Goal: Information Seeking & Learning: Learn about a topic

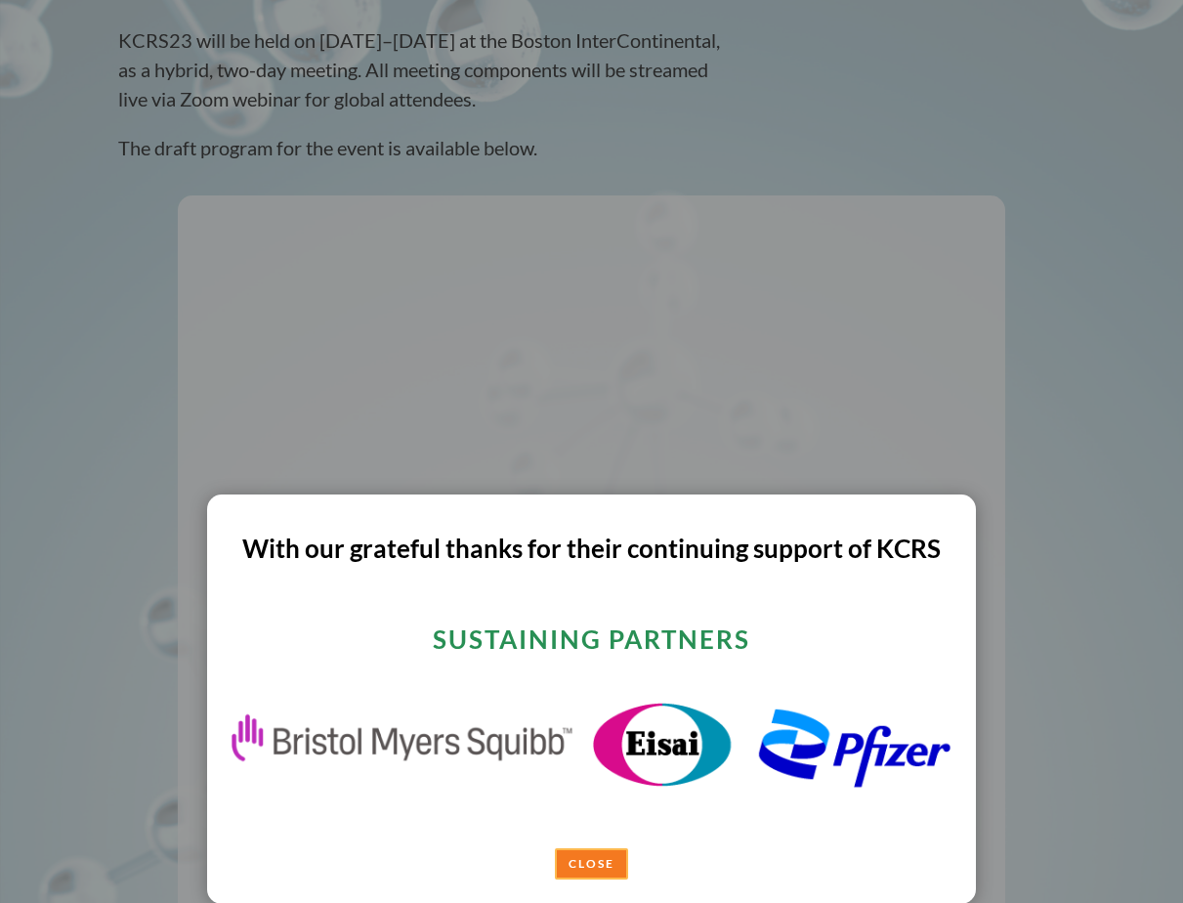
scroll to position [469, 0]
click at [559, 858] on link "CLOSE" at bounding box center [591, 862] width 73 height 31
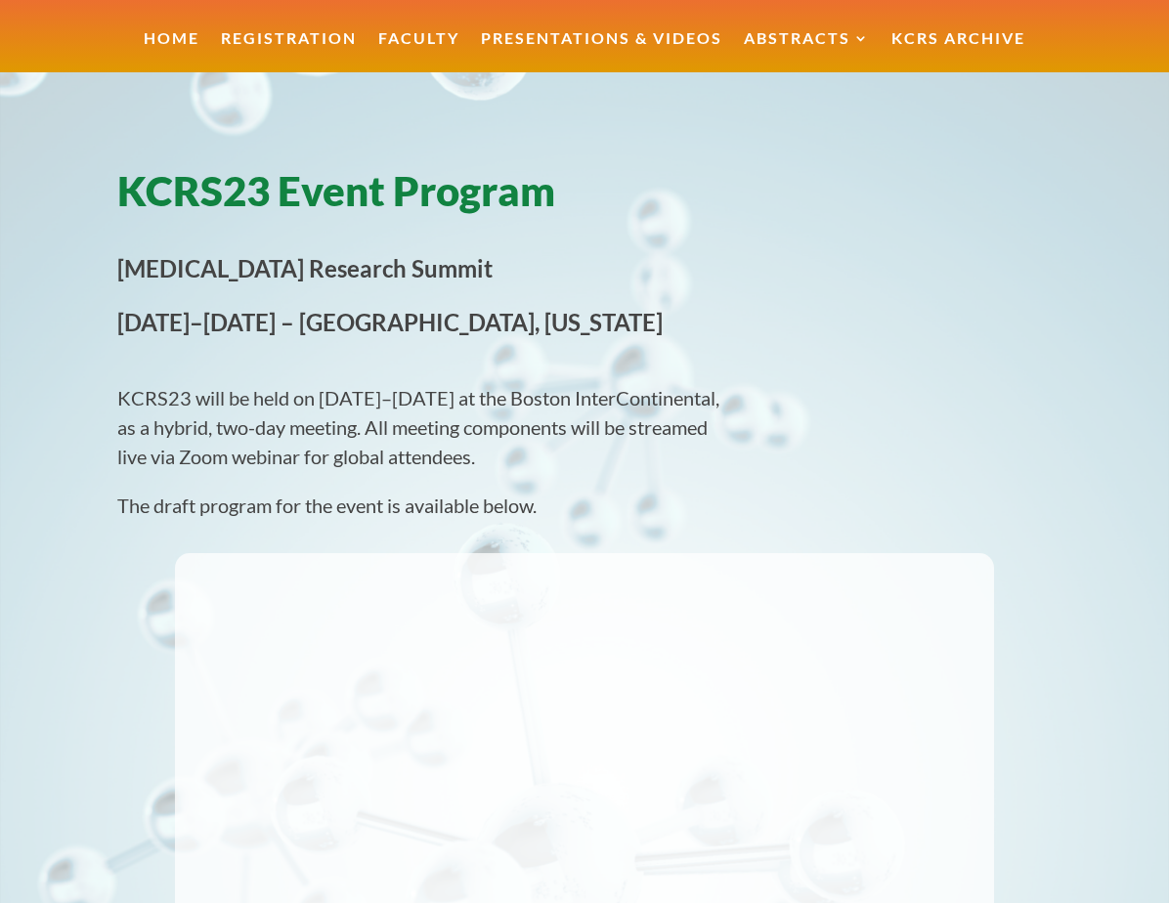
scroll to position [0, 0]
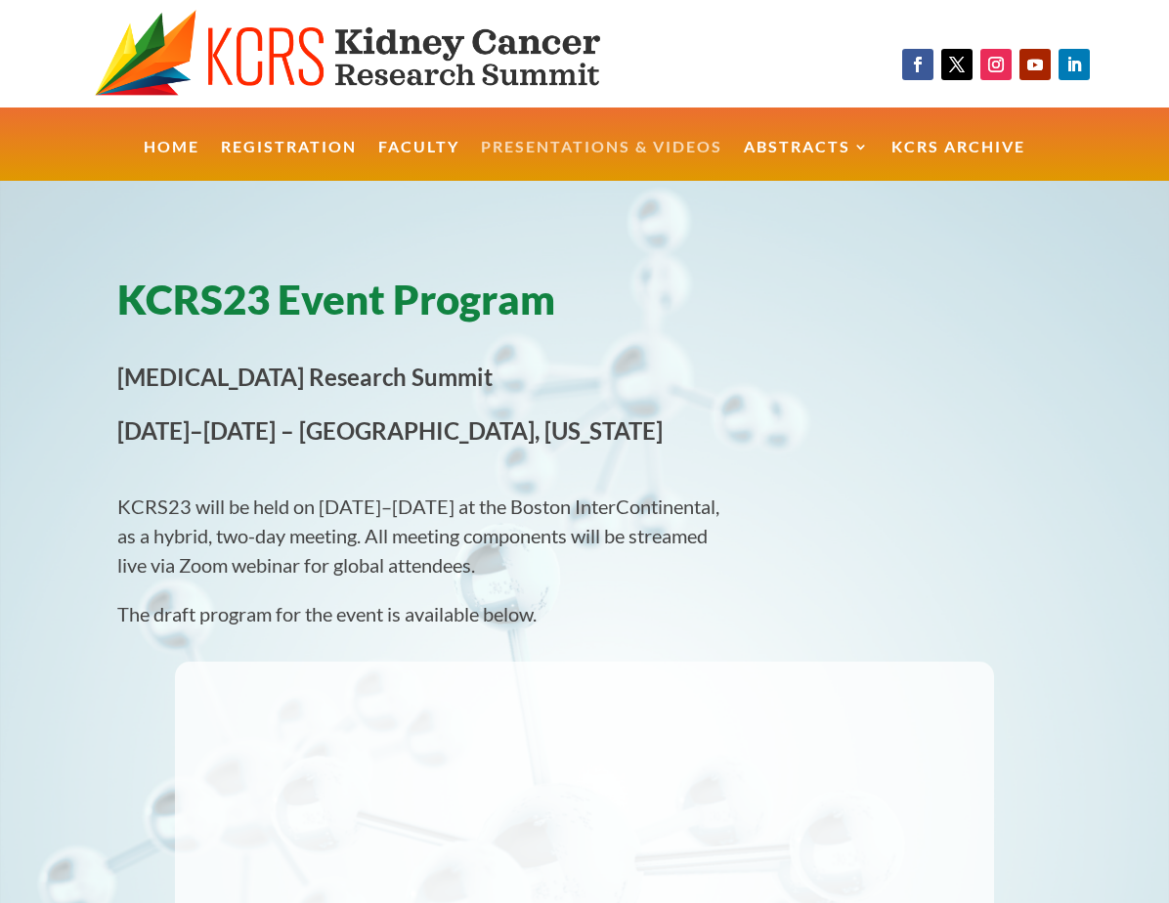
click at [621, 140] on link "Presentations & Videos" at bounding box center [601, 161] width 241 height 42
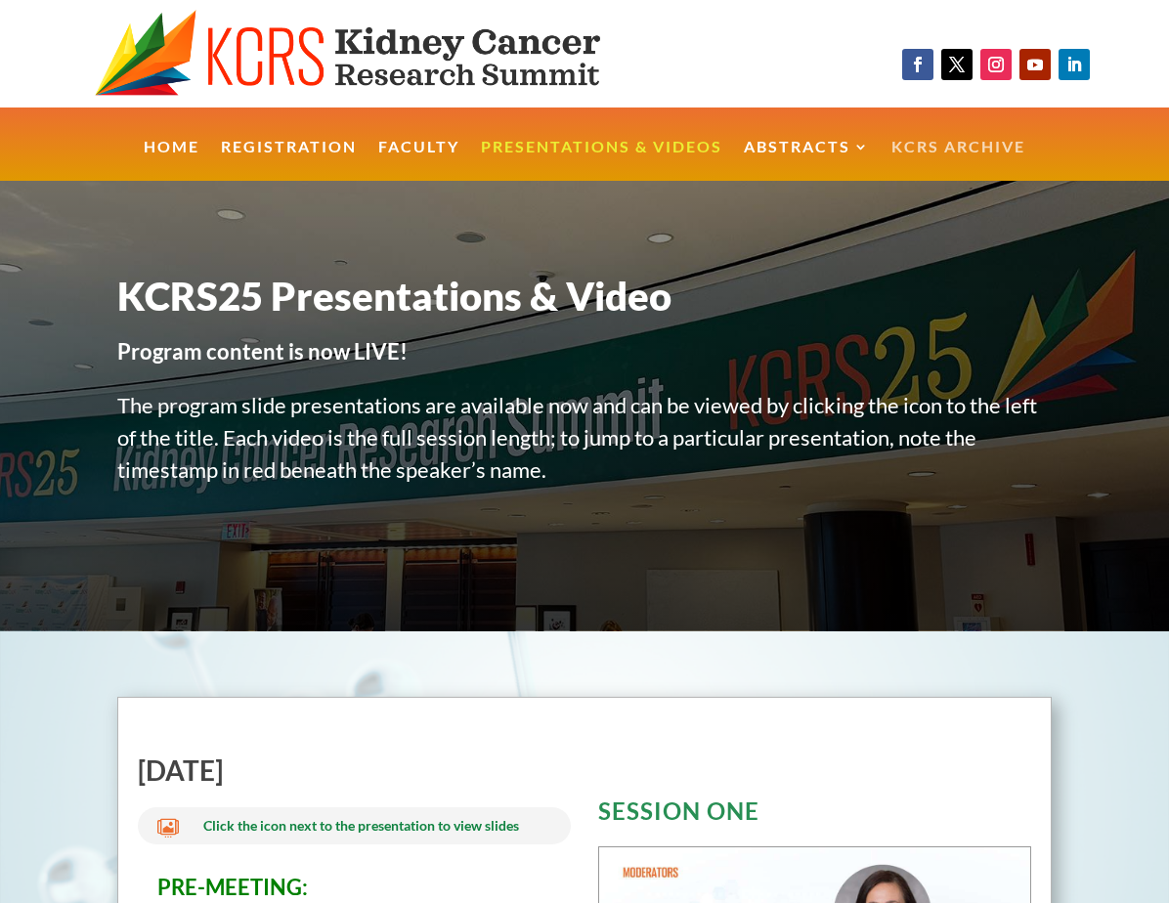
click at [932, 152] on link "KCRS Archive" at bounding box center [958, 161] width 134 height 42
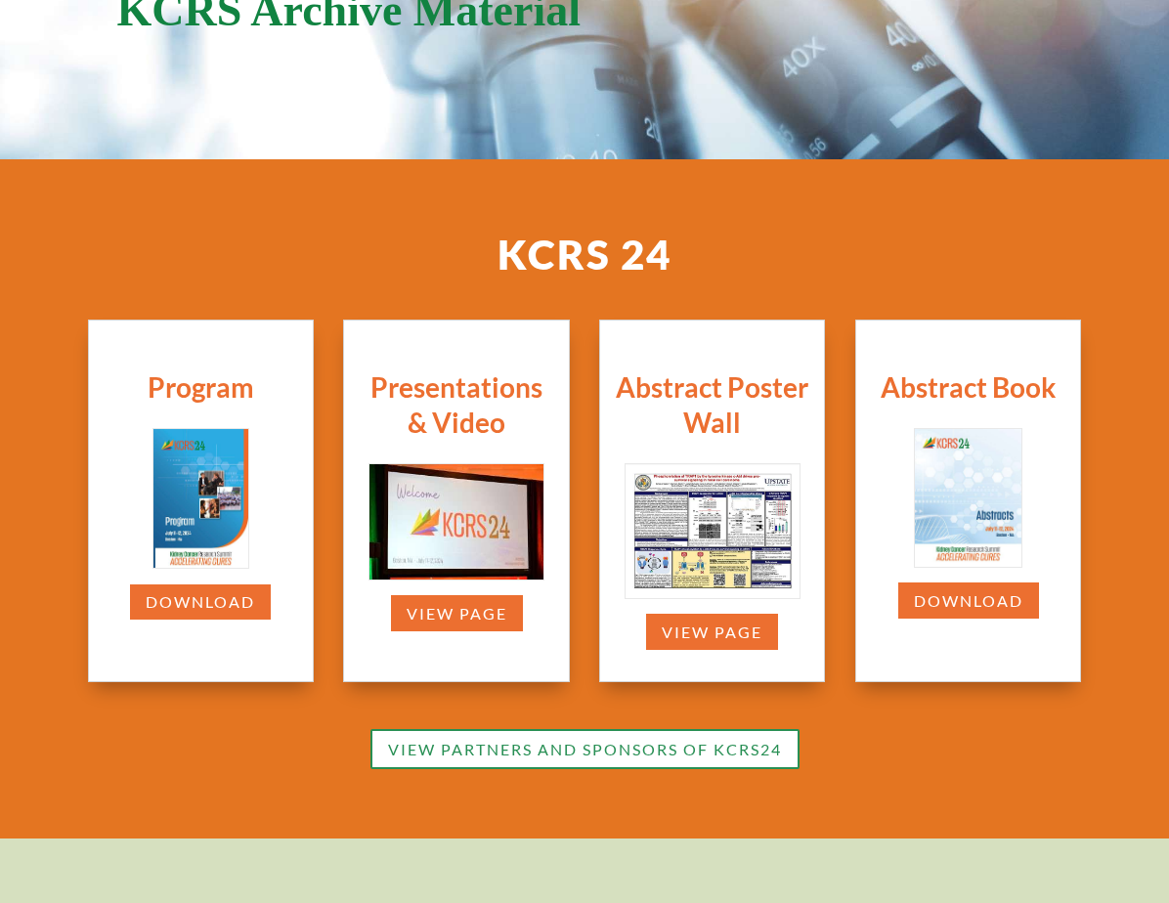
scroll to position [313, 0]
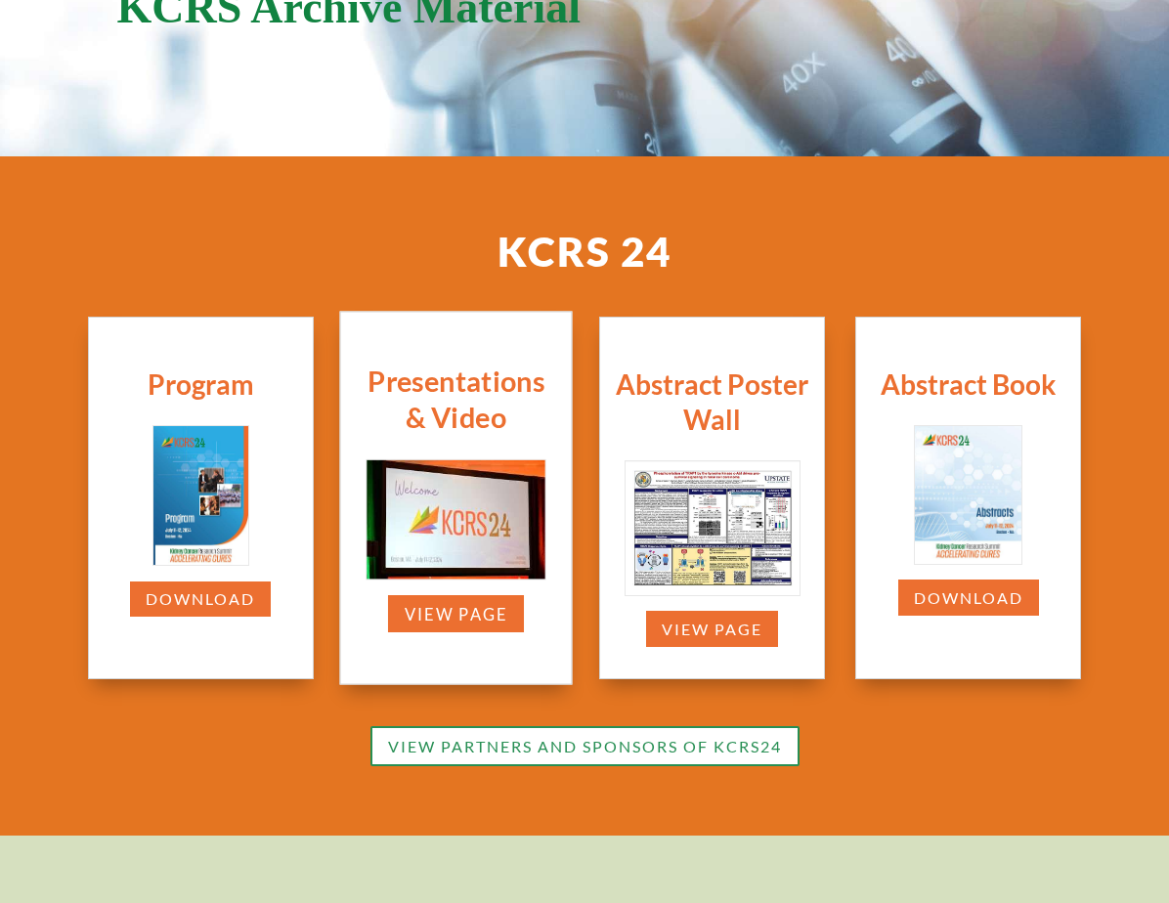
click at [484, 567] on img at bounding box center [456, 519] width 179 height 119
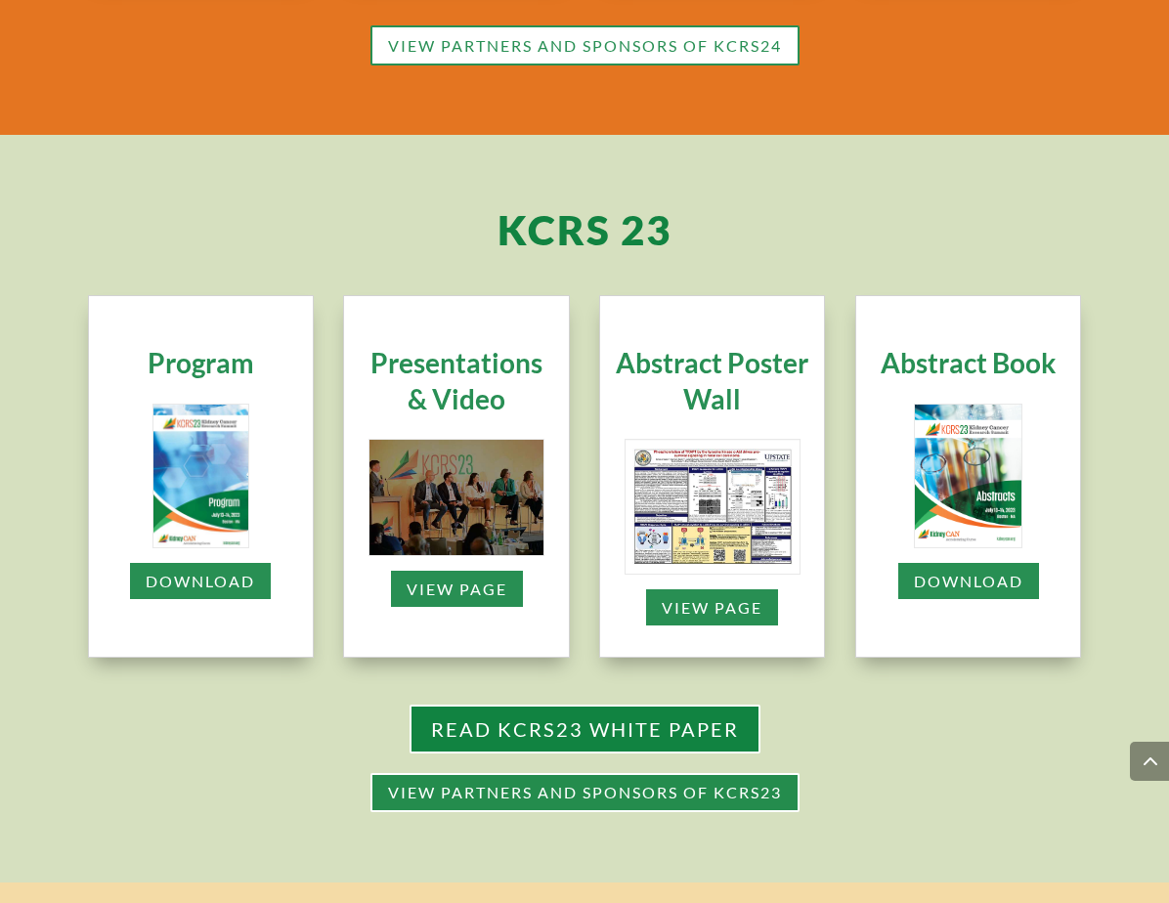
scroll to position [1016, 0]
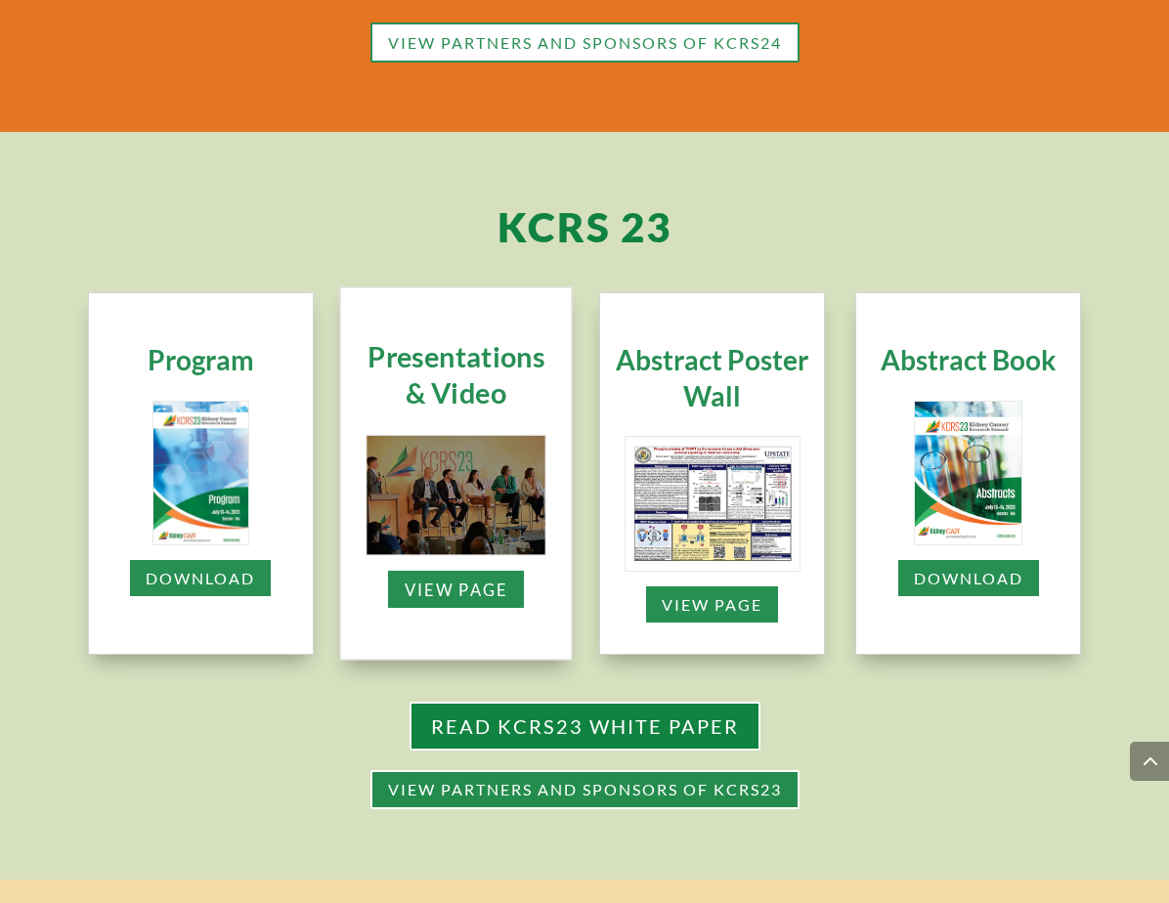
click at [436, 444] on img at bounding box center [456, 495] width 179 height 119
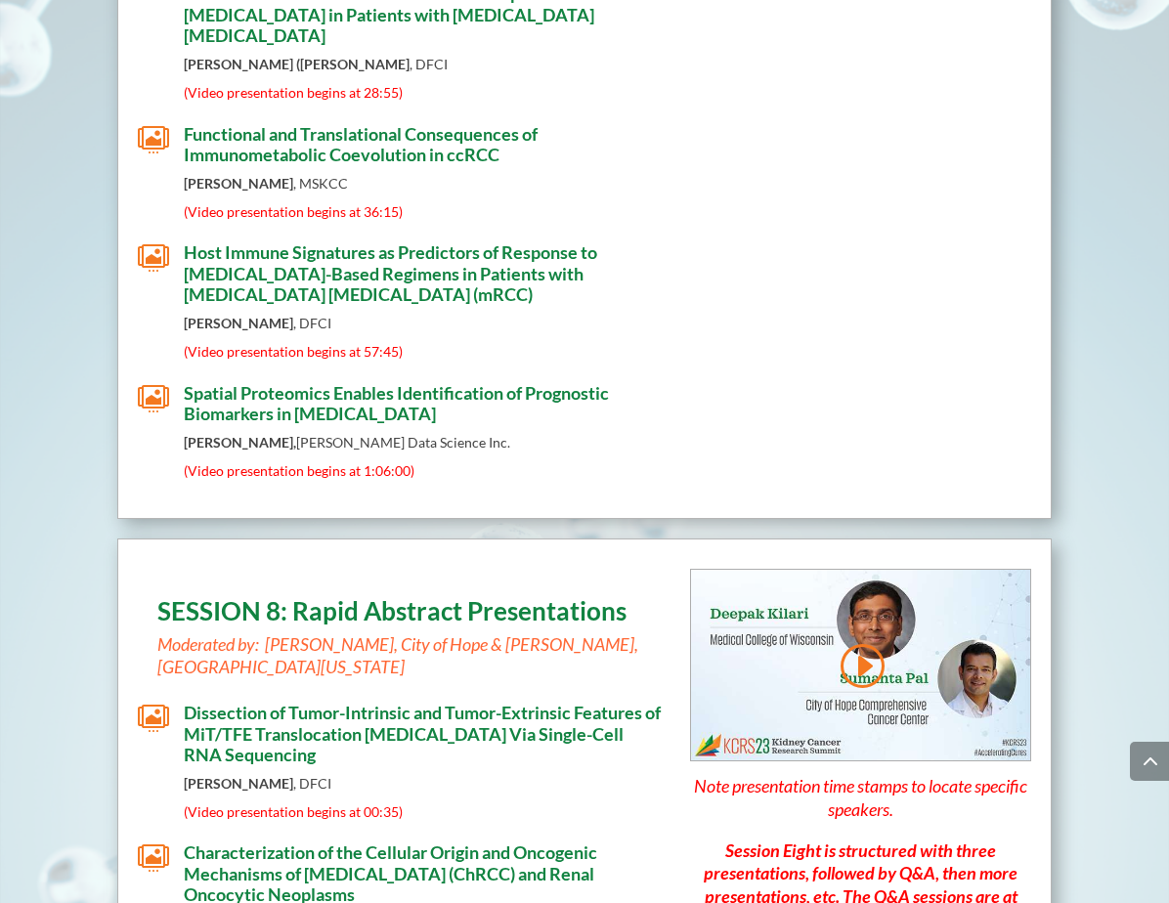
scroll to position [10163, 0]
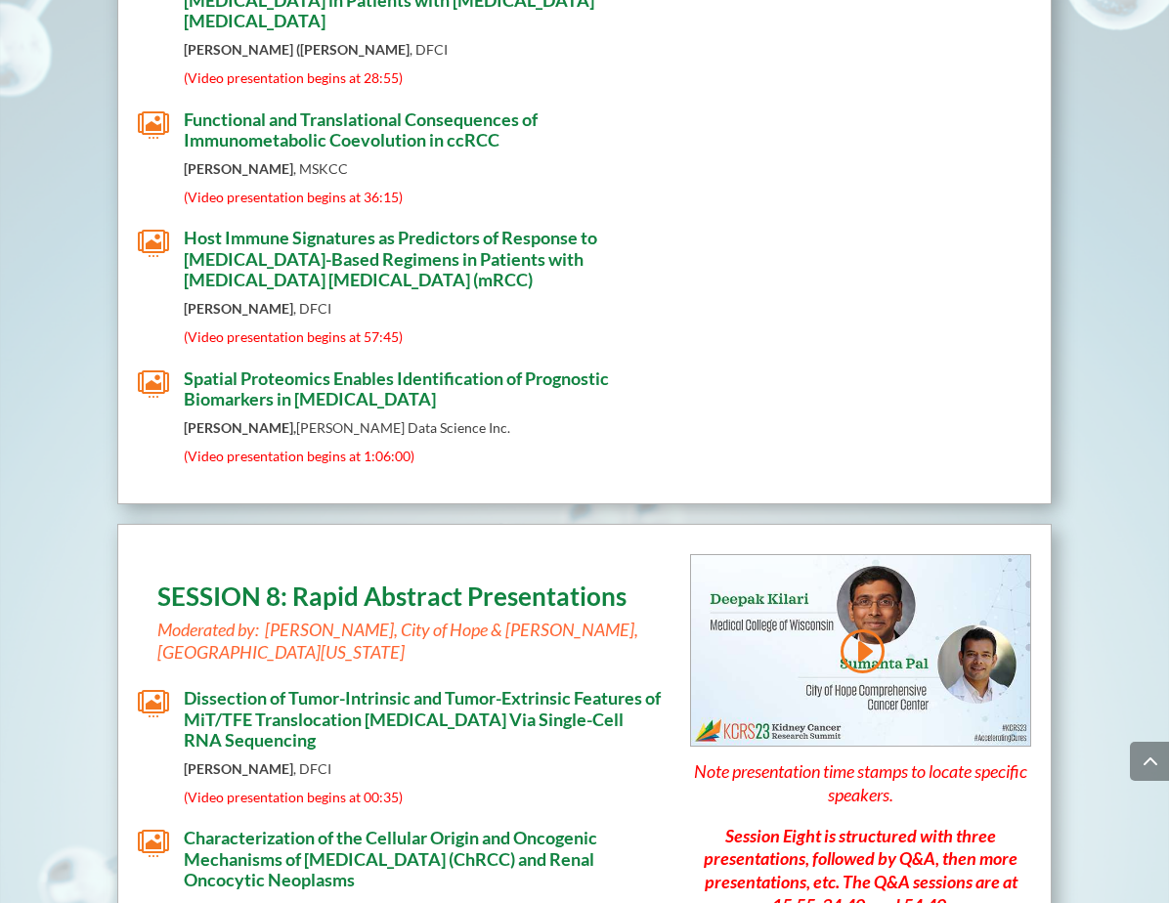
drag, startPoint x: 948, startPoint y: 797, endPoint x: 880, endPoint y: 805, distance: 67.9
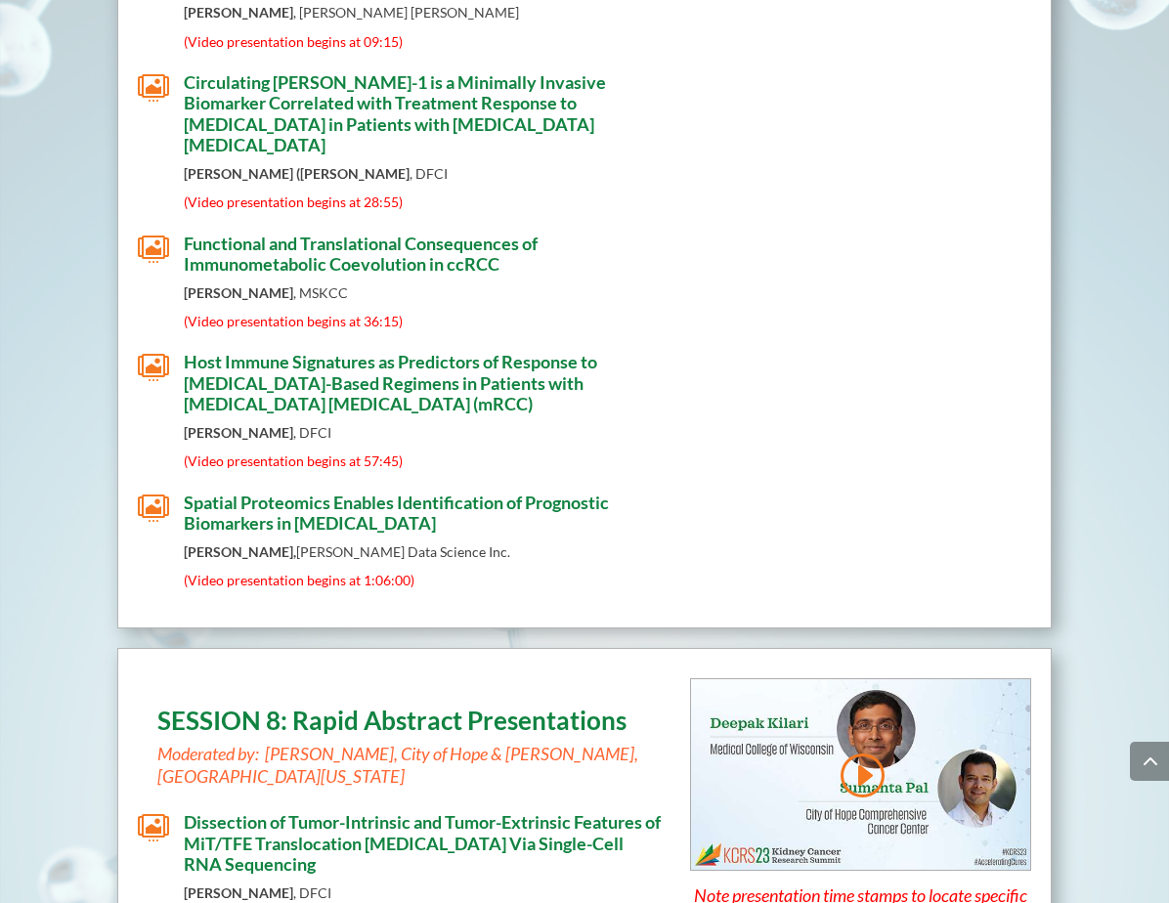
scroll to position [10138, 0]
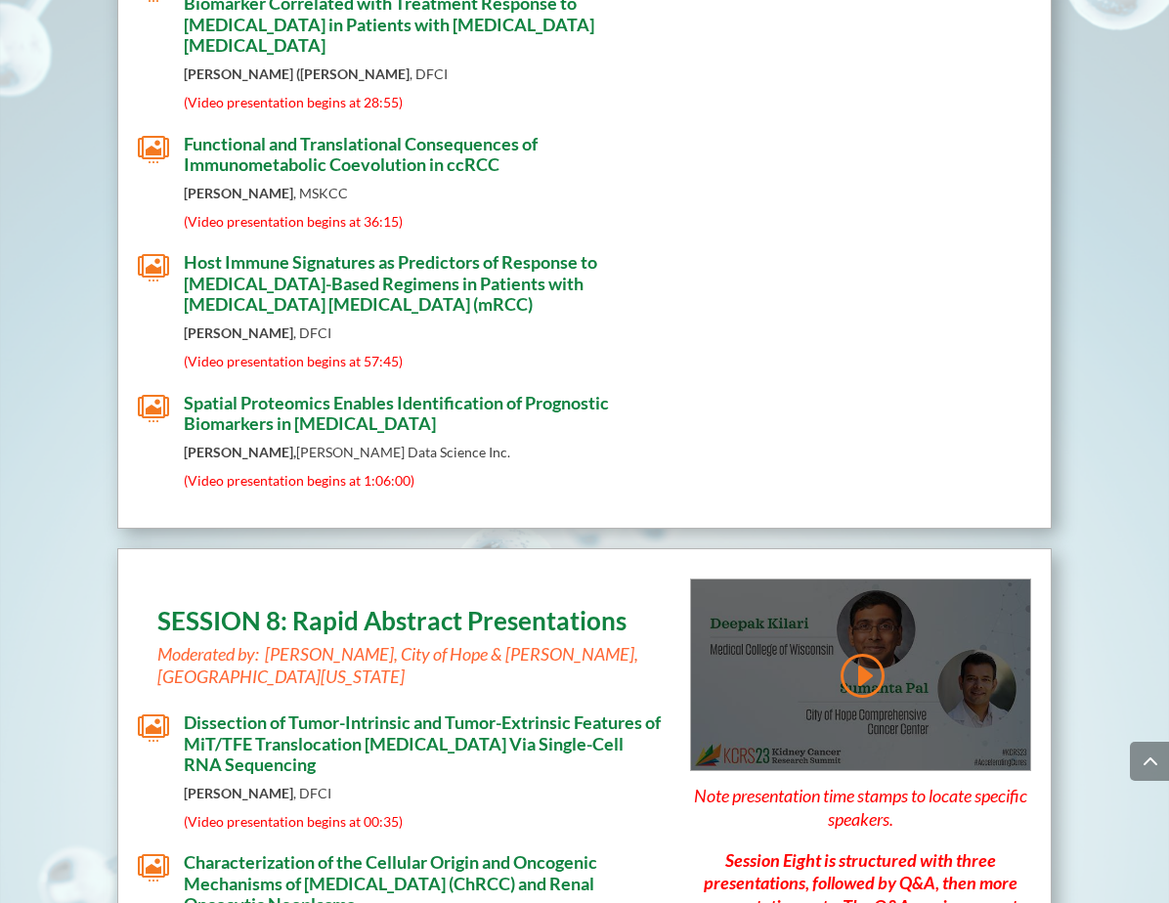
click at [900, 579] on div at bounding box center [860, 675] width 339 height 192
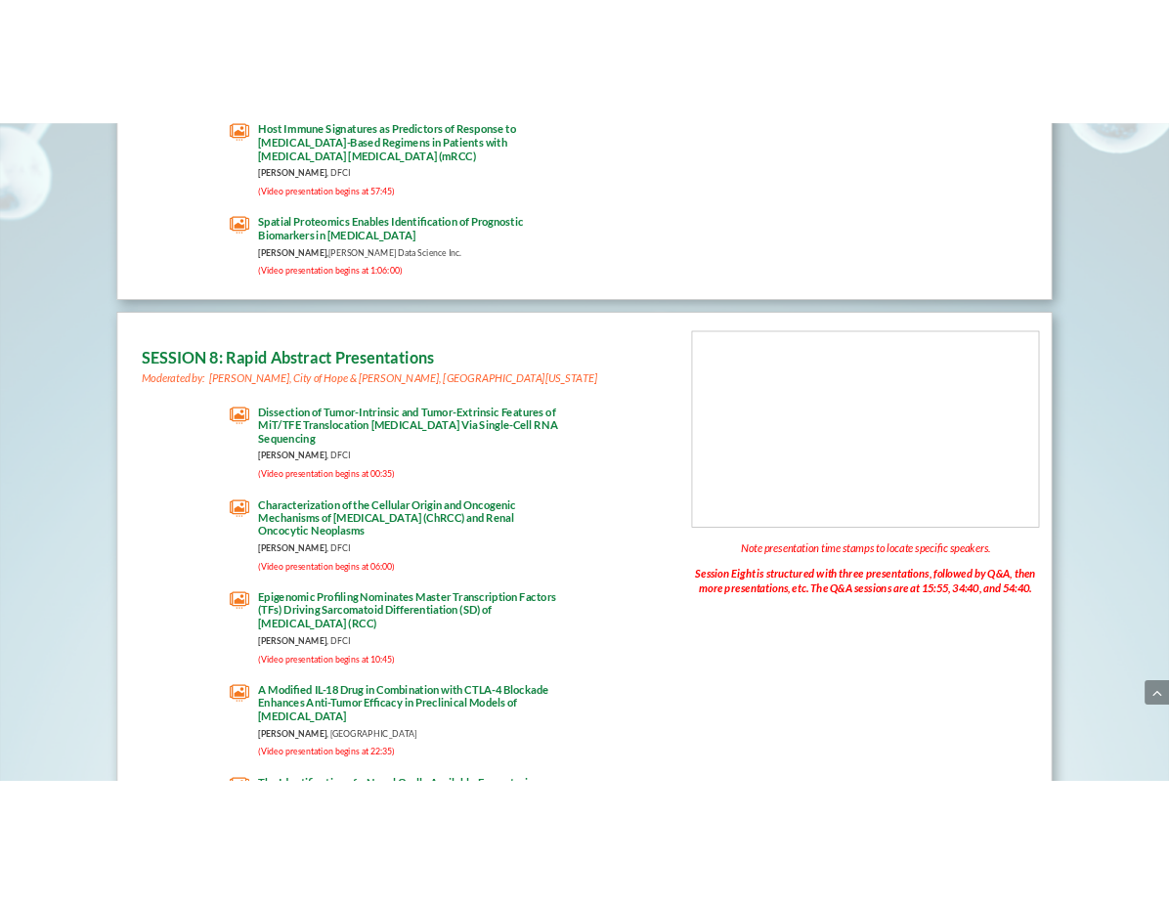
scroll to position [10140, 0]
